Goal: Navigation & Orientation: Find specific page/section

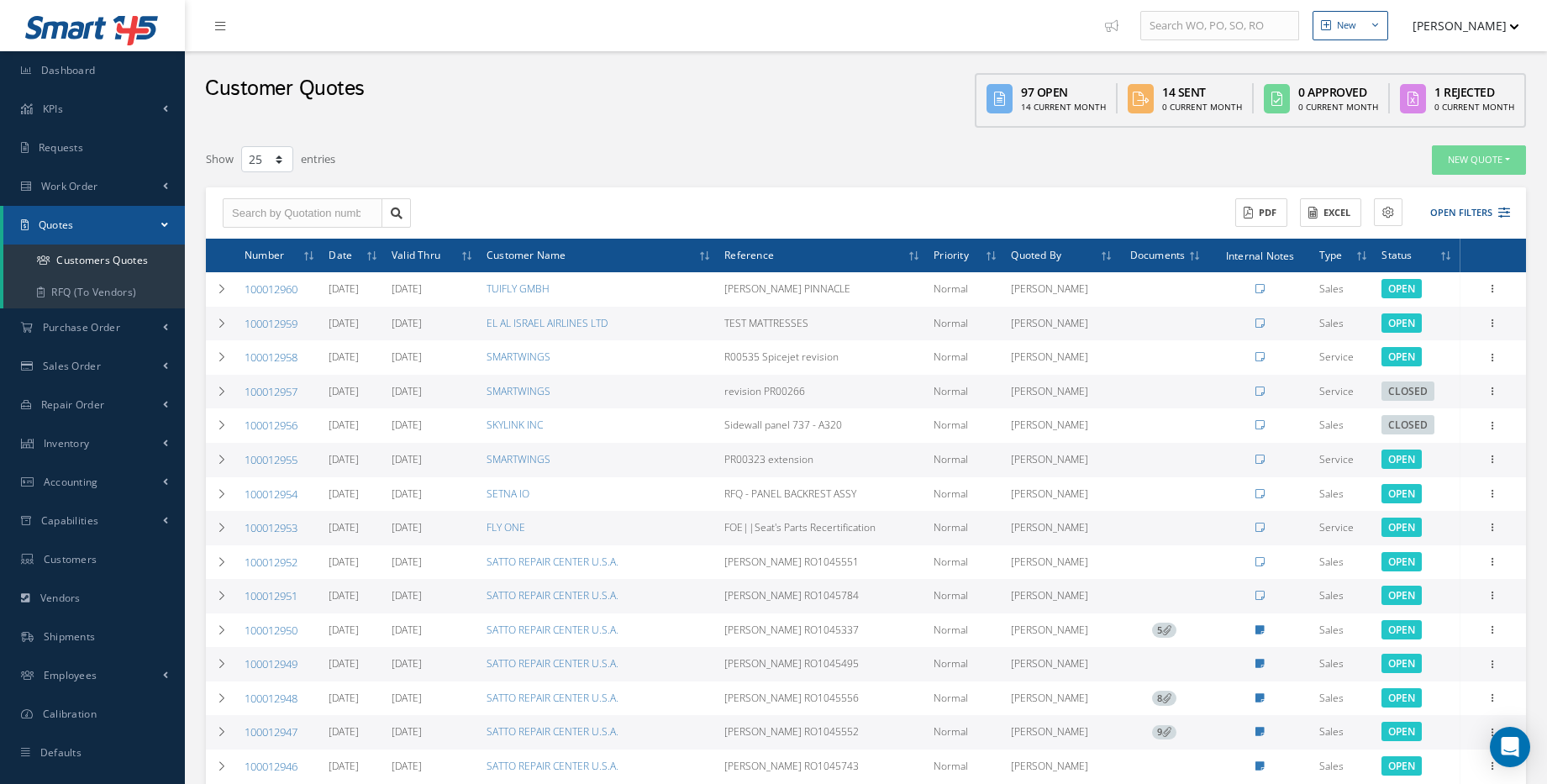
select select "25"
click at [117, 80] on link "Dashboard" at bounding box center [92, 71] width 185 height 38
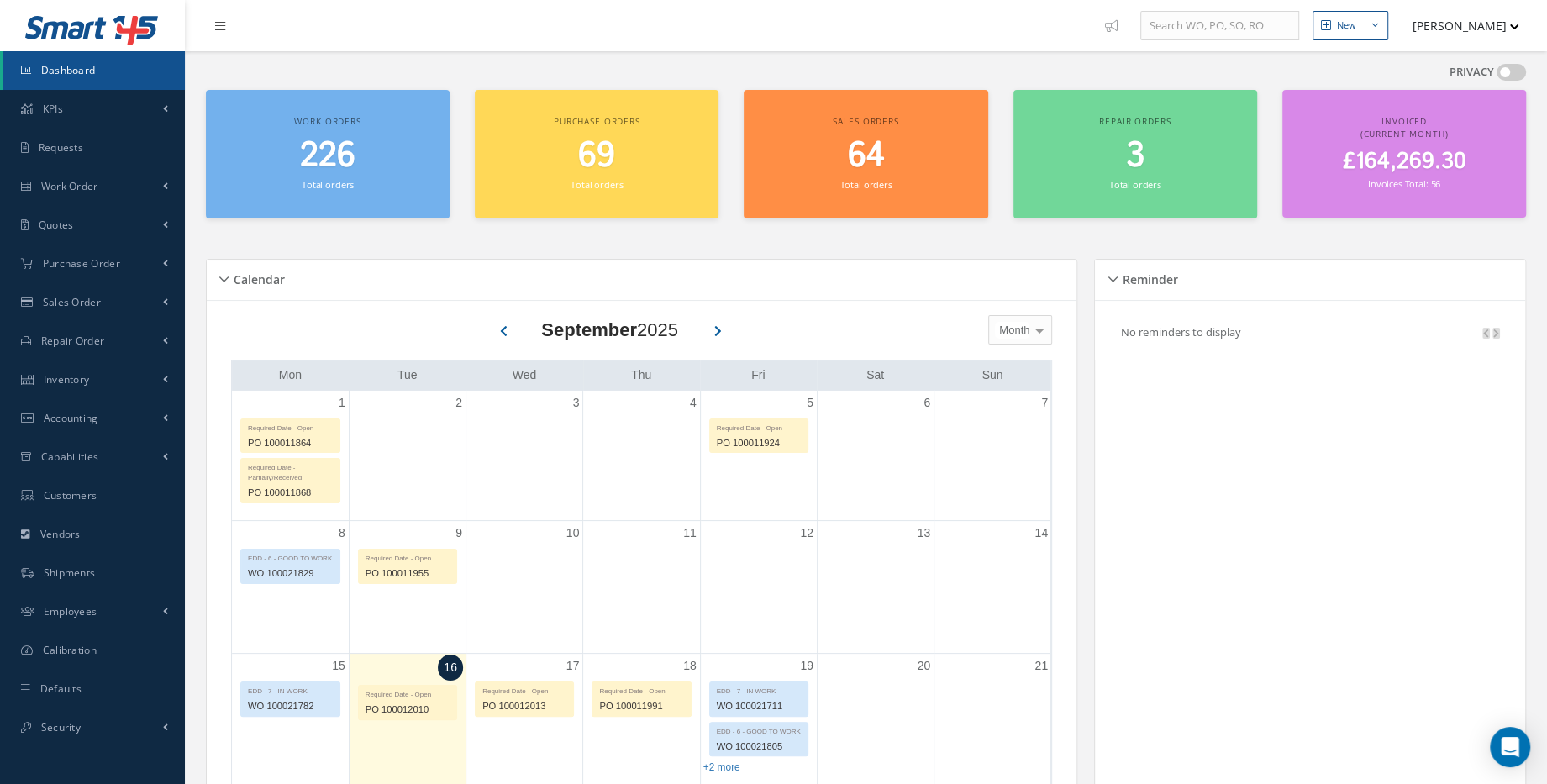
click at [238, 140] on h2 "226" at bounding box center [328, 156] width 227 height 40
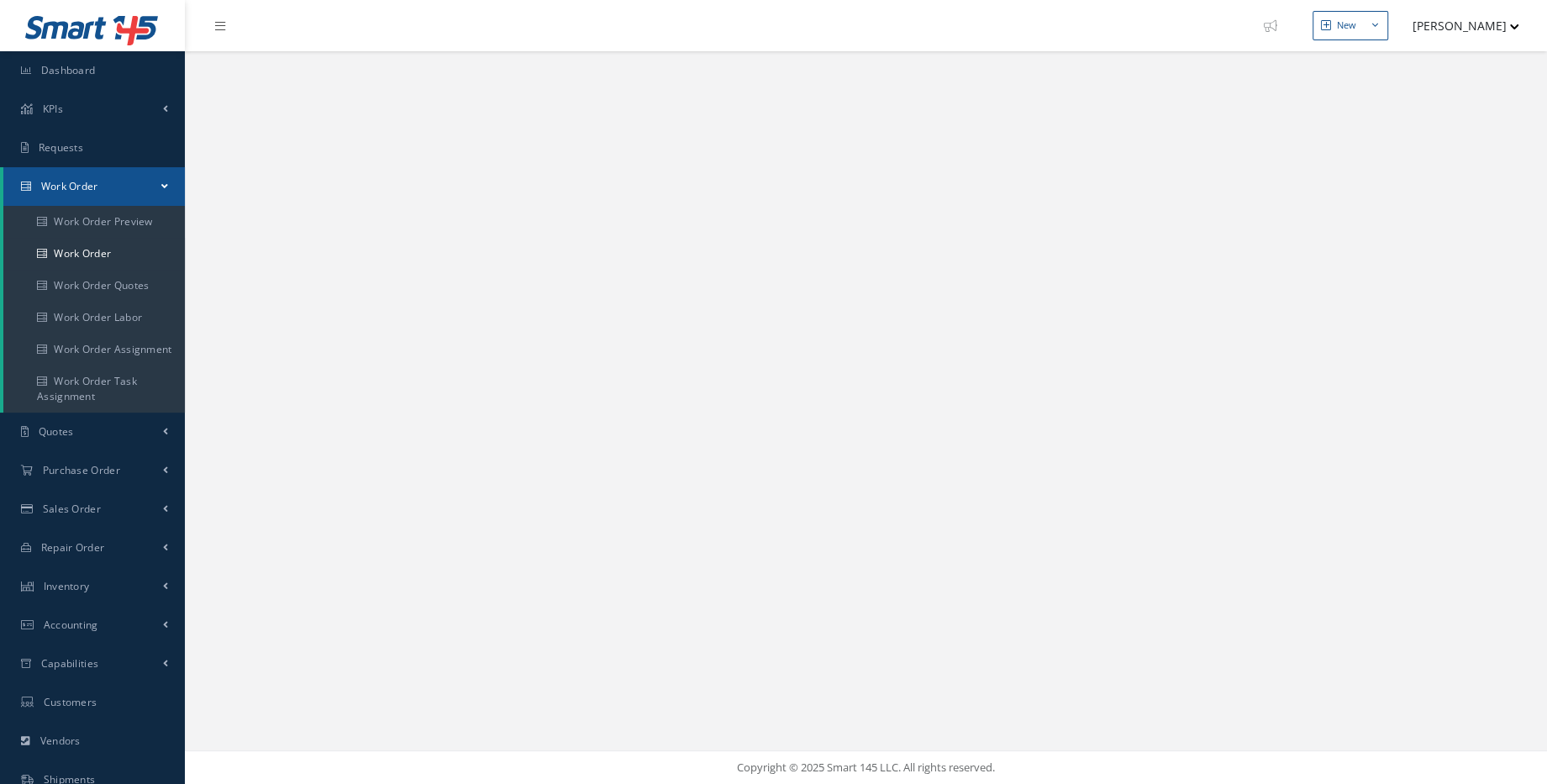
select select "25"
